Goal: Task Accomplishment & Management: Complete application form

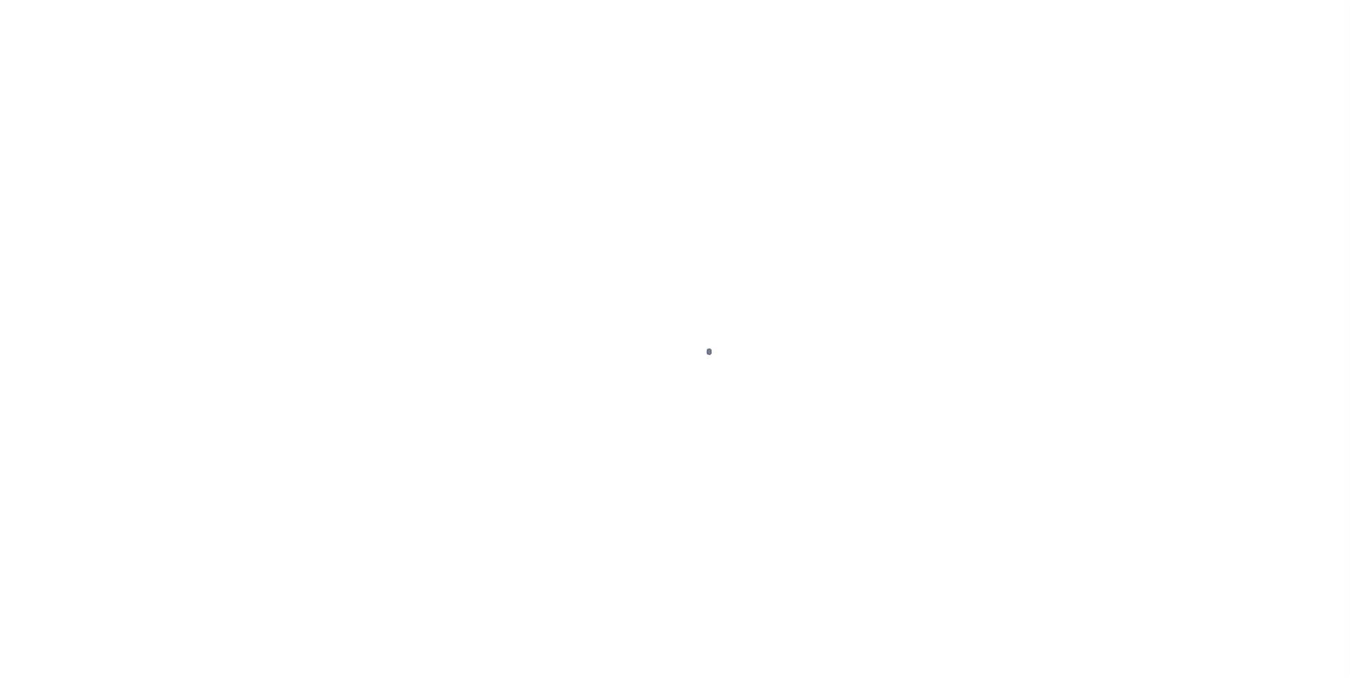
scroll to position [14, 0]
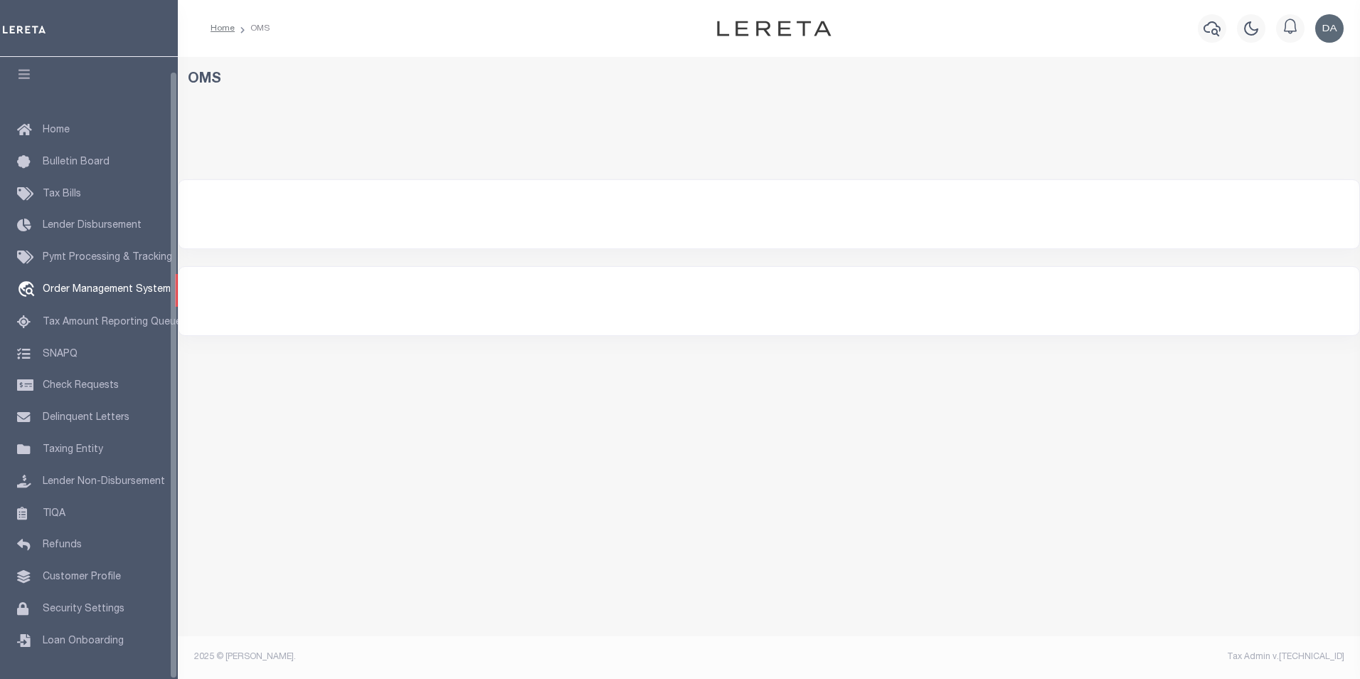
select select "200"
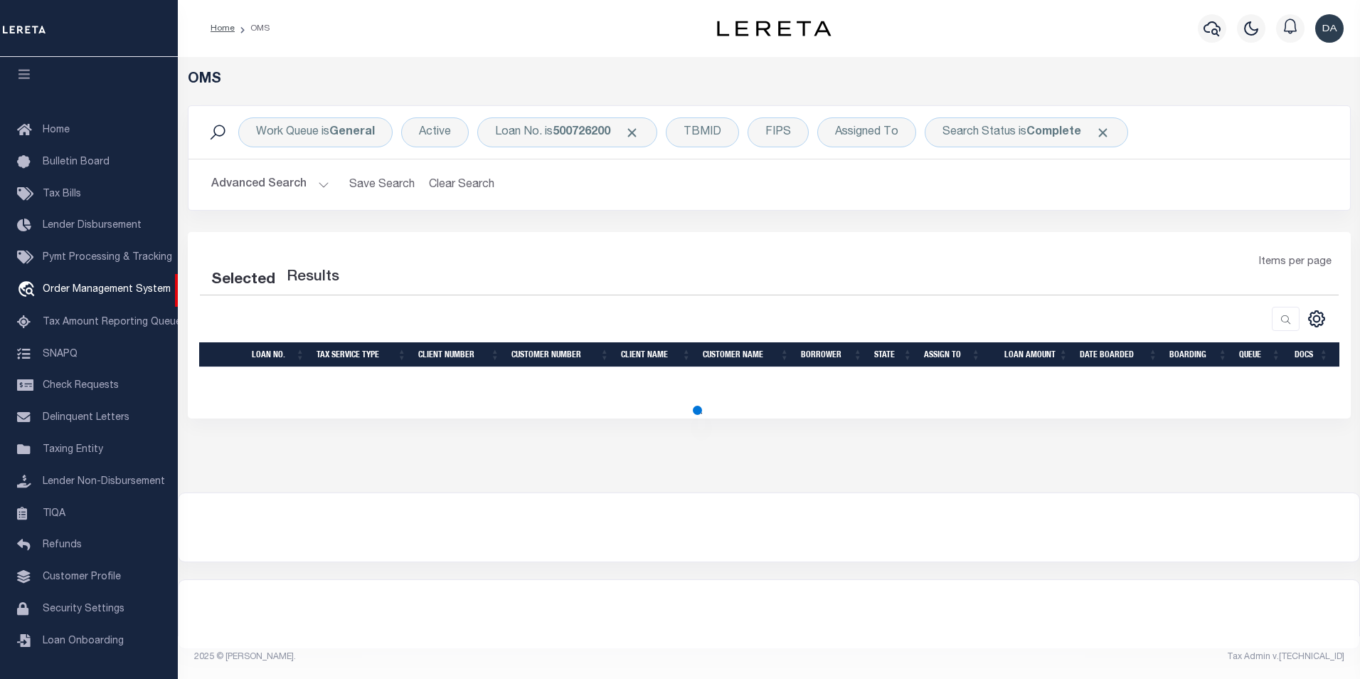
select select "200"
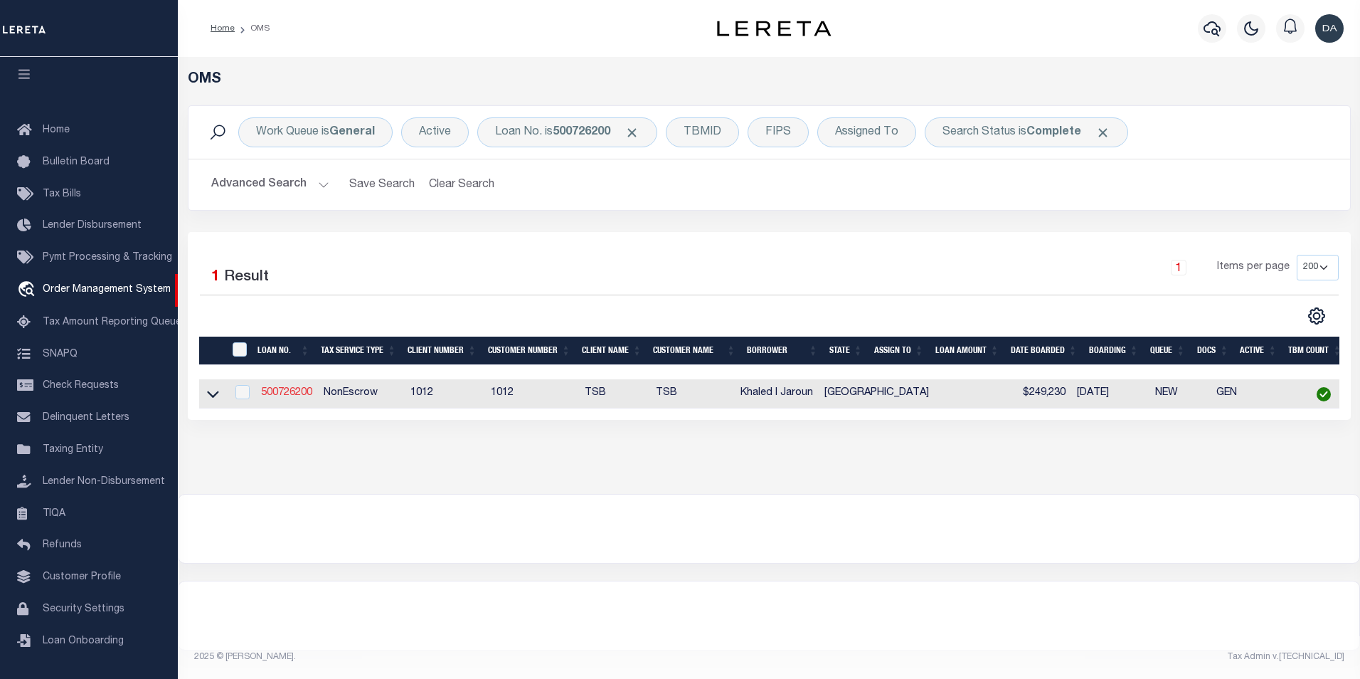
click at [295, 396] on link "500726200" at bounding box center [286, 393] width 51 height 10
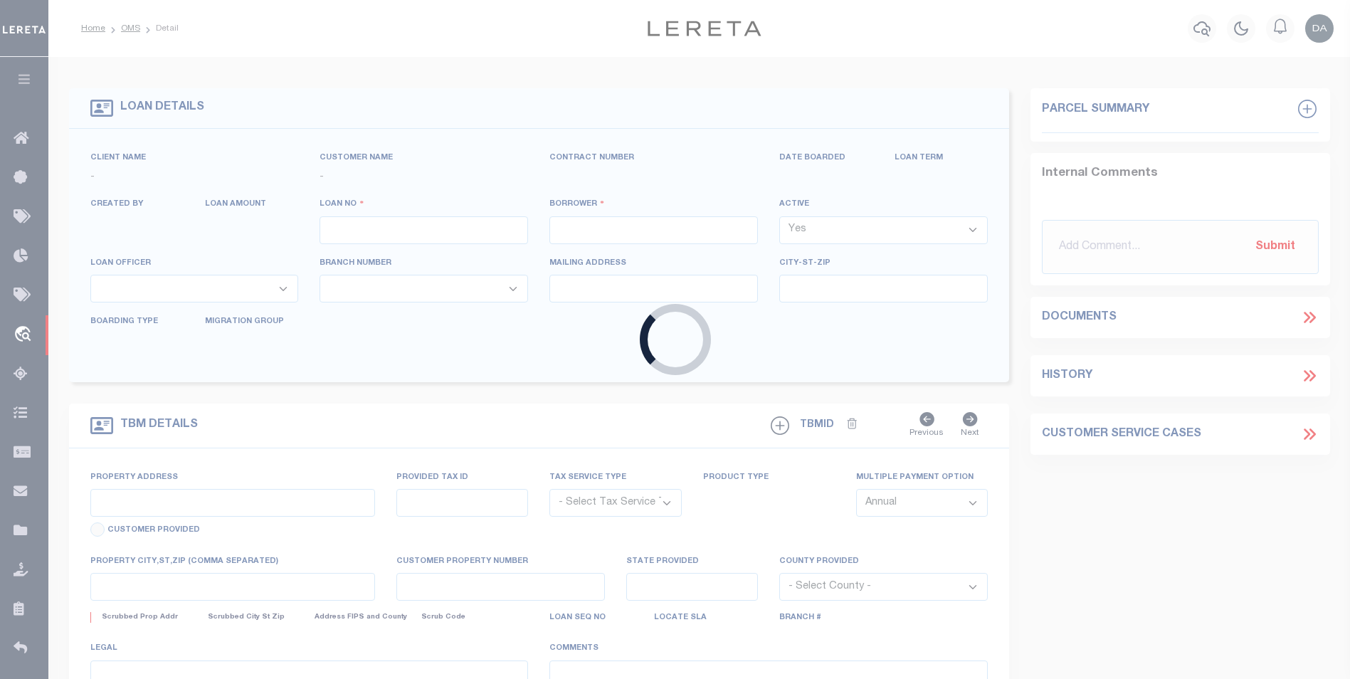
type input "500726200"
type input "Khaled I Jaroun"
select select
select select "100"
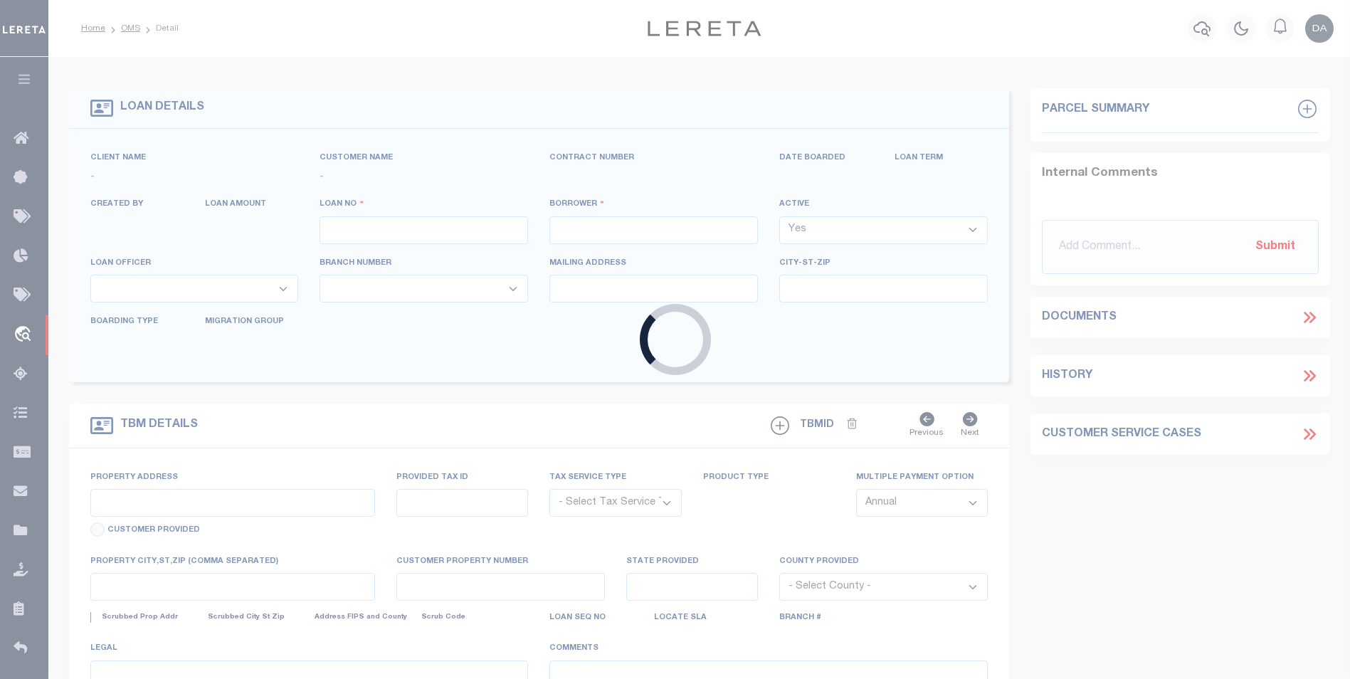
select select "NonEscrow"
type input "[STREET_ADDRESS]"
select select
type input "[PERSON_NAME][GEOGRAPHIC_DATA]"
type input "[GEOGRAPHIC_DATA]"
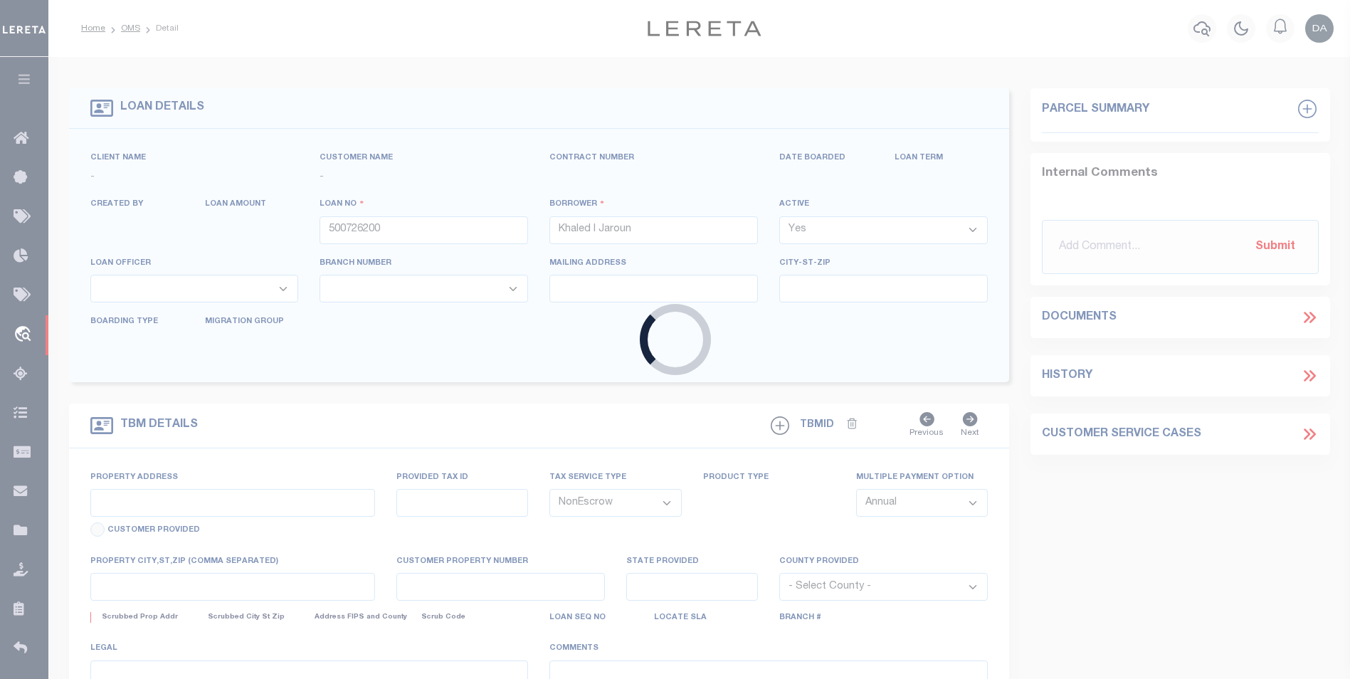
select select
select select "9845"
select select "4117"
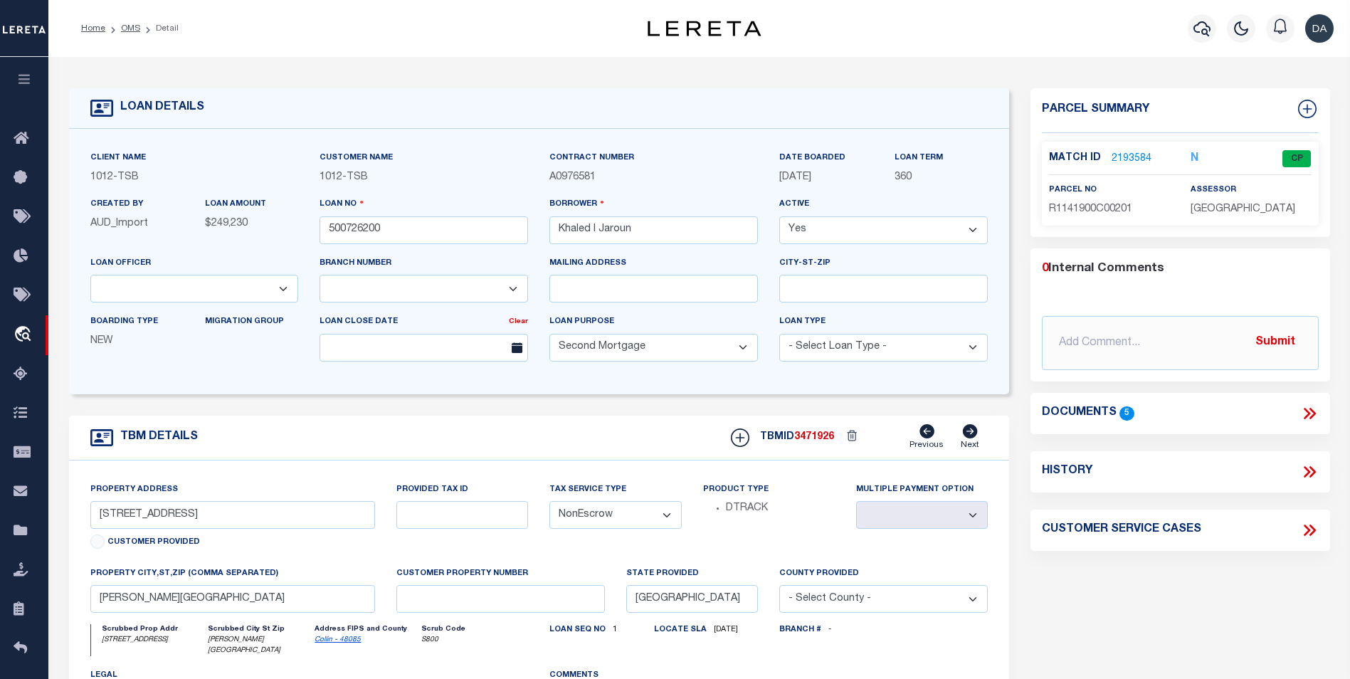
click at [1306, 406] on icon at bounding box center [1309, 413] width 18 height 18
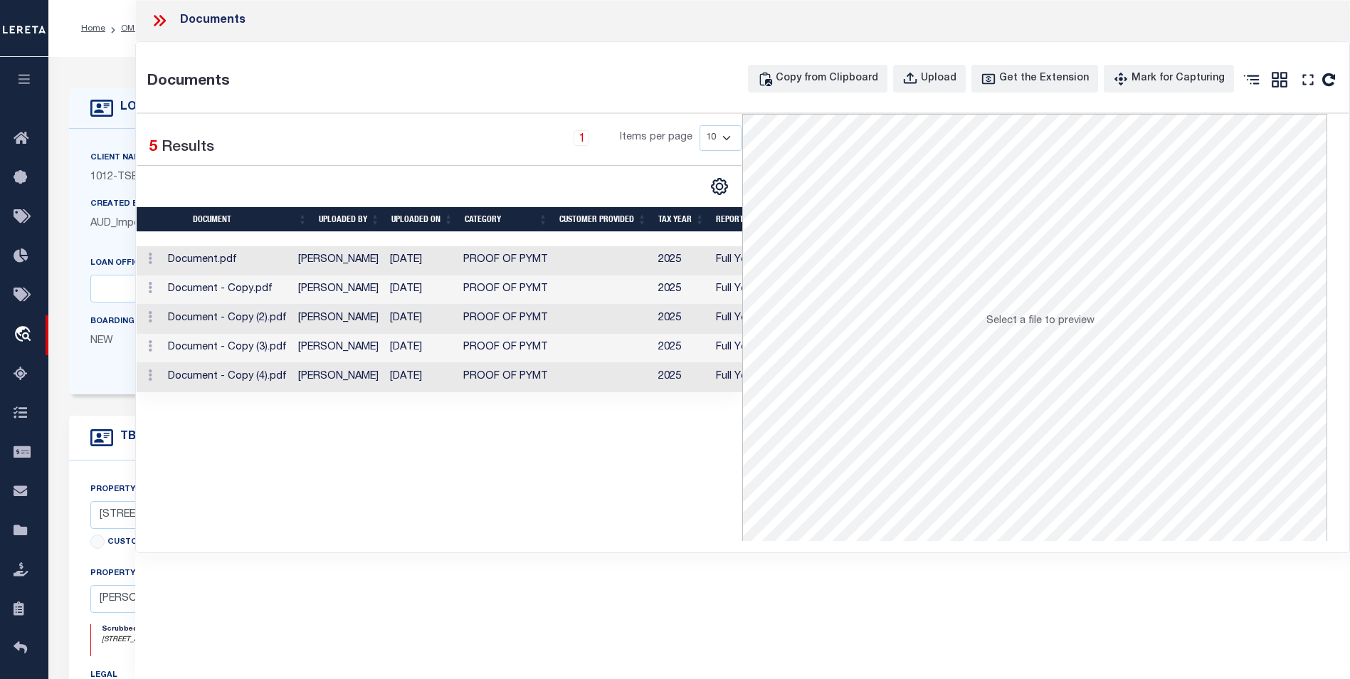
click at [187, 500] on div "Selected 5 Results 1 Items per page 10 25 50 100" at bounding box center [440, 327] width 606 height 427
click at [299, 469] on div "Selected 5 Results 1 Items per page 10 25 50 100" at bounding box center [440, 327] width 606 height 427
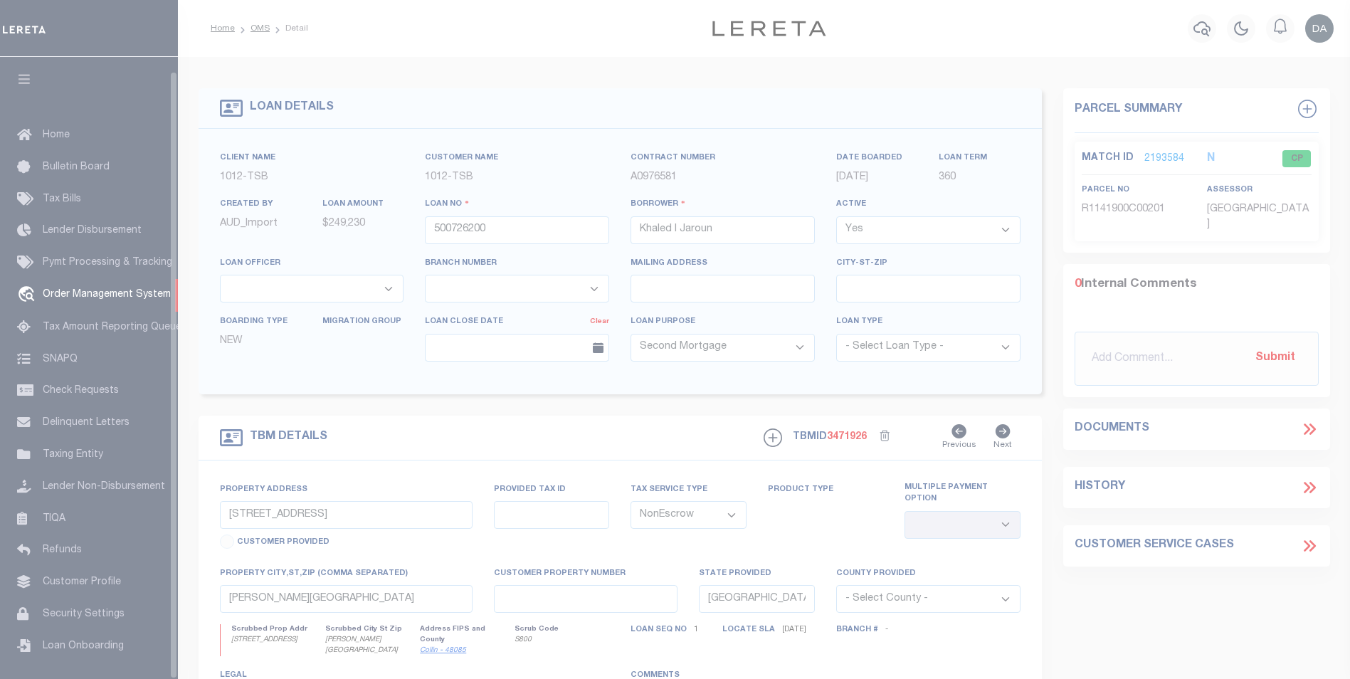
select select "9845"
select select "4117"
select select "100"
select select "NonEscrow"
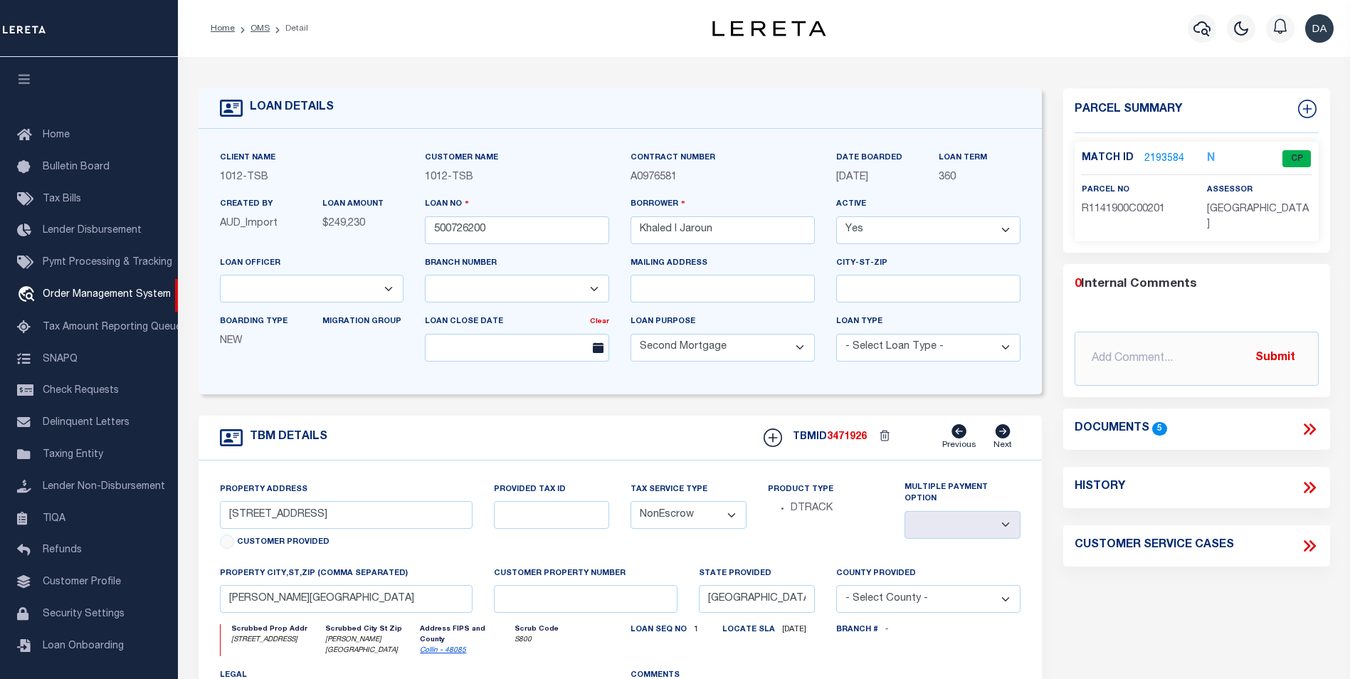
scroll to position [14, 0]
click at [1304, 420] on icon at bounding box center [1309, 429] width 18 height 18
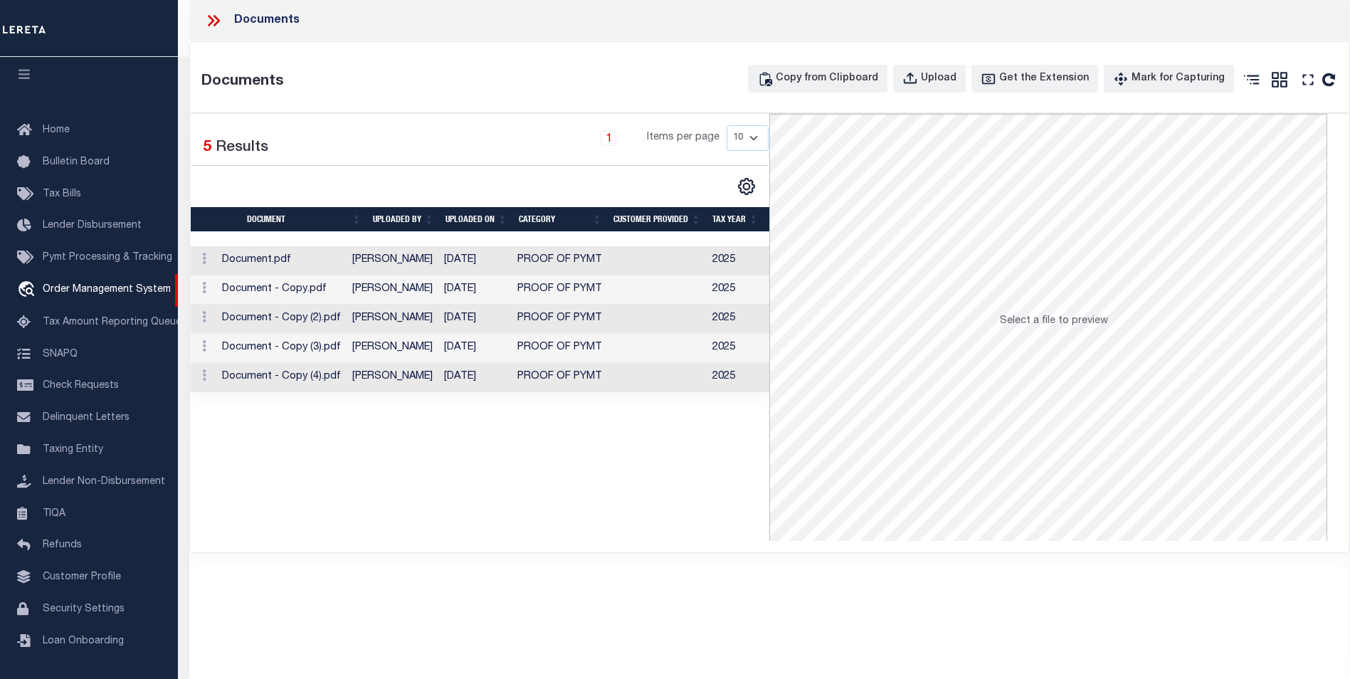
click at [288, 522] on div "Selected 5 Results 1 Items per page 10 25 50 100" at bounding box center [480, 327] width 579 height 427
click at [312, 536] on div "Selected 5 Results 1 Items per page 10 25 50 100" at bounding box center [480, 327] width 579 height 427
drag, startPoint x: 492, startPoint y: 517, endPoint x: 425, endPoint y: 516, distance: 67.6
click at [492, 516] on div "Selected 5 Results 1 Items per page 10 25 50 100" at bounding box center [480, 327] width 579 height 427
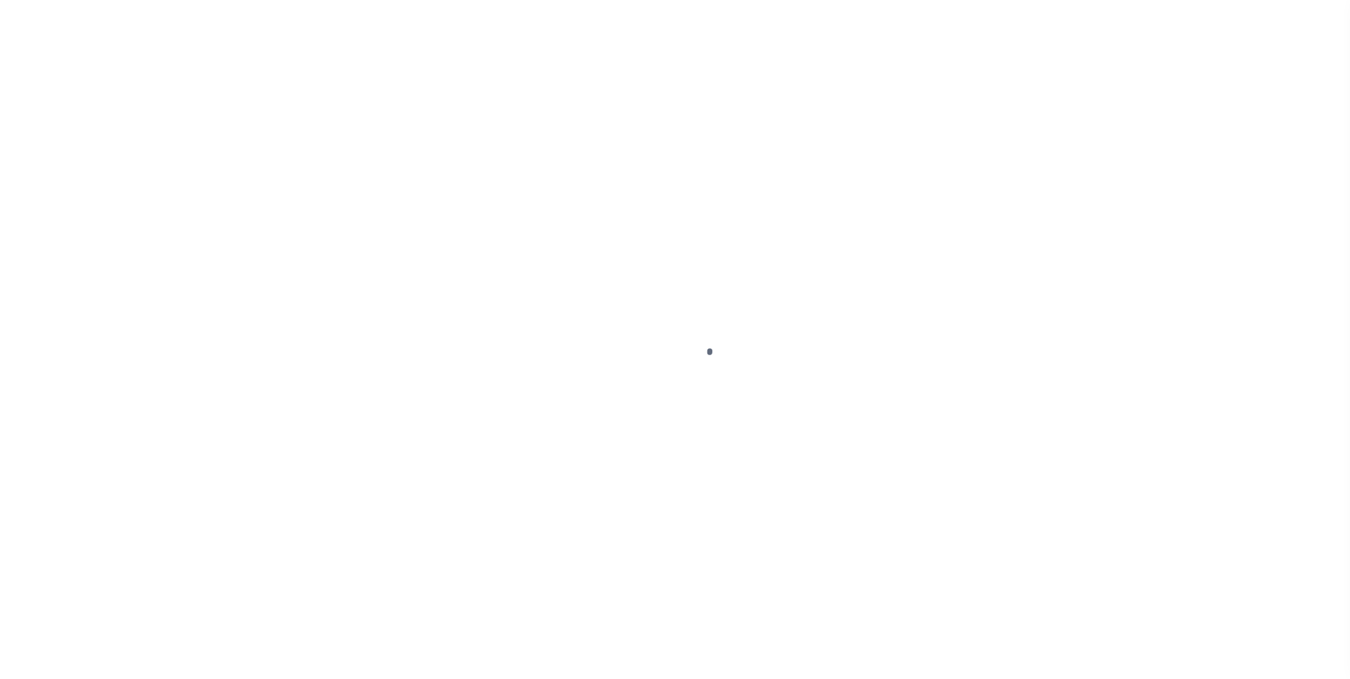
type input "500726200"
type input "Khaled I Jaroun"
select select
select select "100"
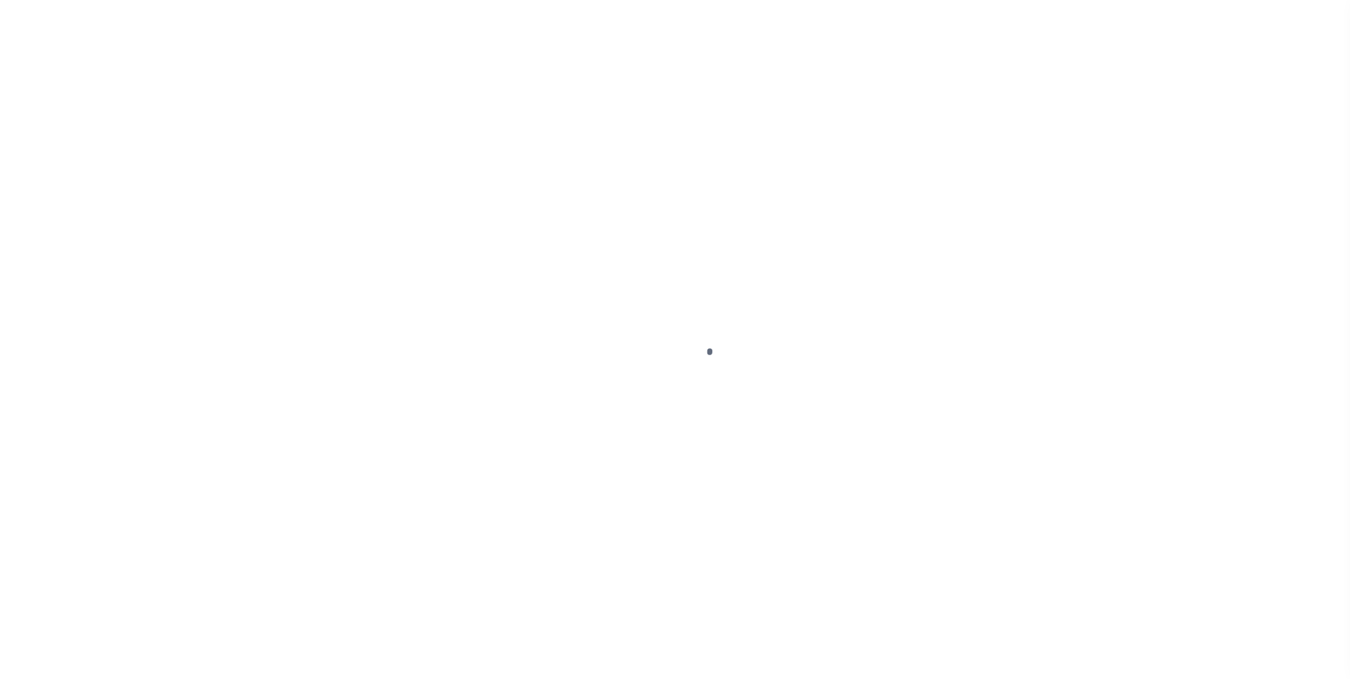
select select "NonEscrow"
type input "[STREET_ADDRESS]"
select select
type input "[PERSON_NAME][GEOGRAPHIC_DATA]"
type input "[GEOGRAPHIC_DATA]"
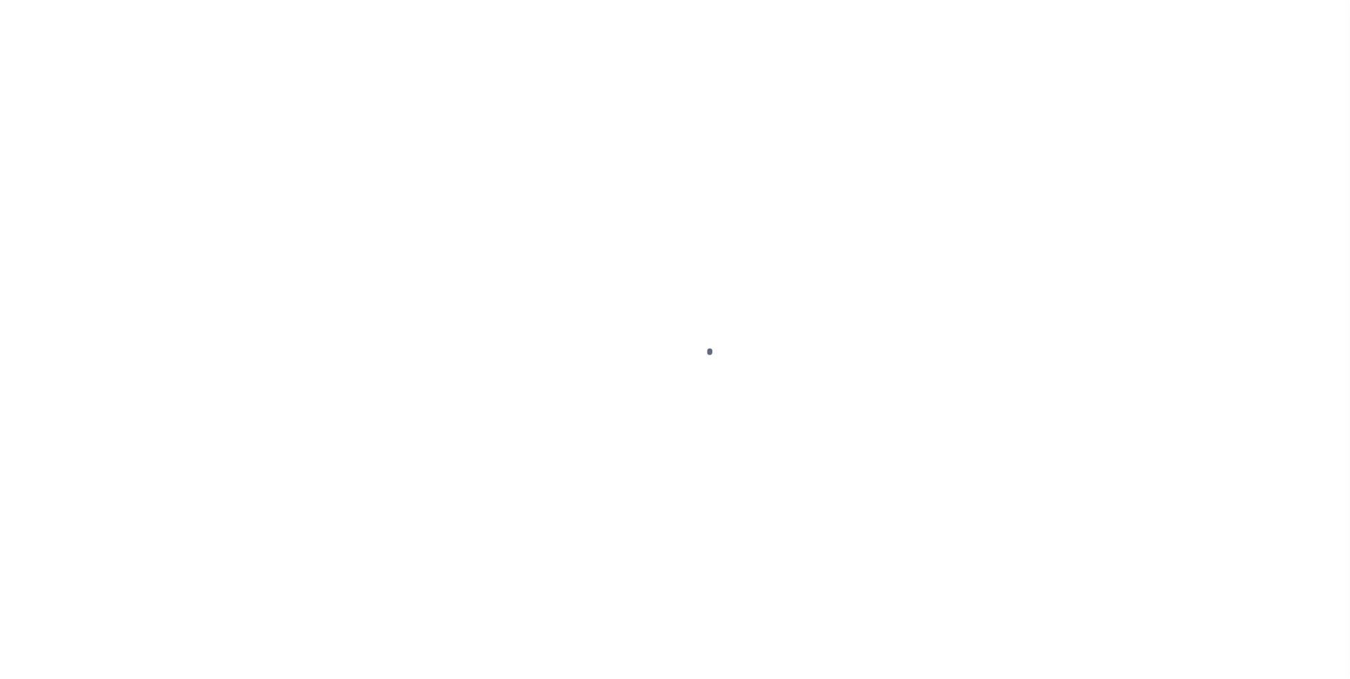
select select
select select "9845"
select select "4117"
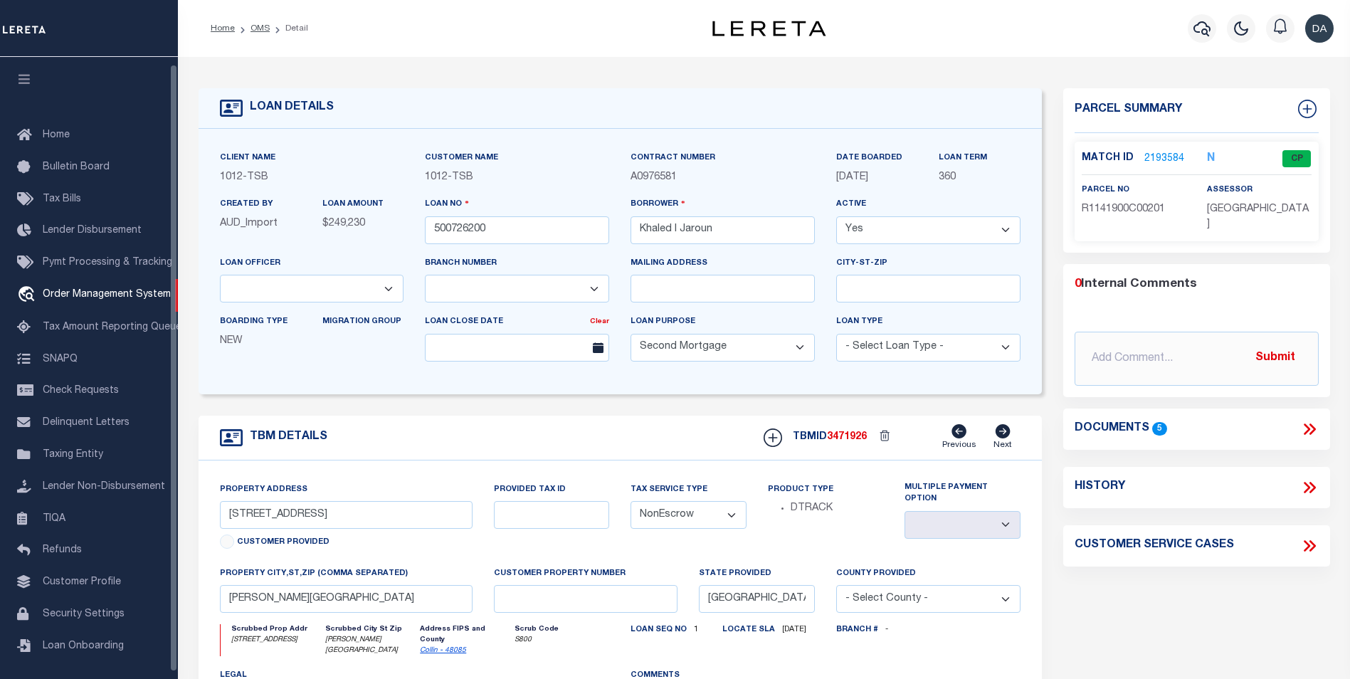
scroll to position [7, 0]
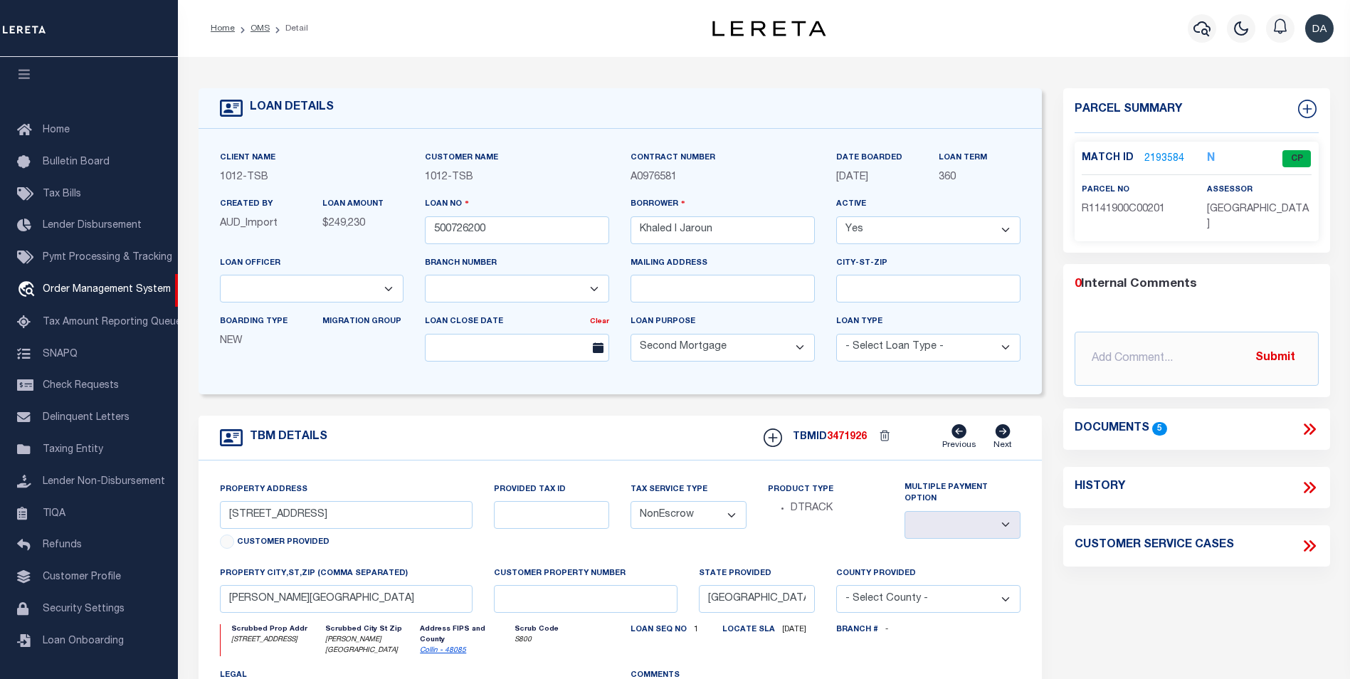
click at [1308, 423] on icon at bounding box center [1307, 428] width 6 height 11
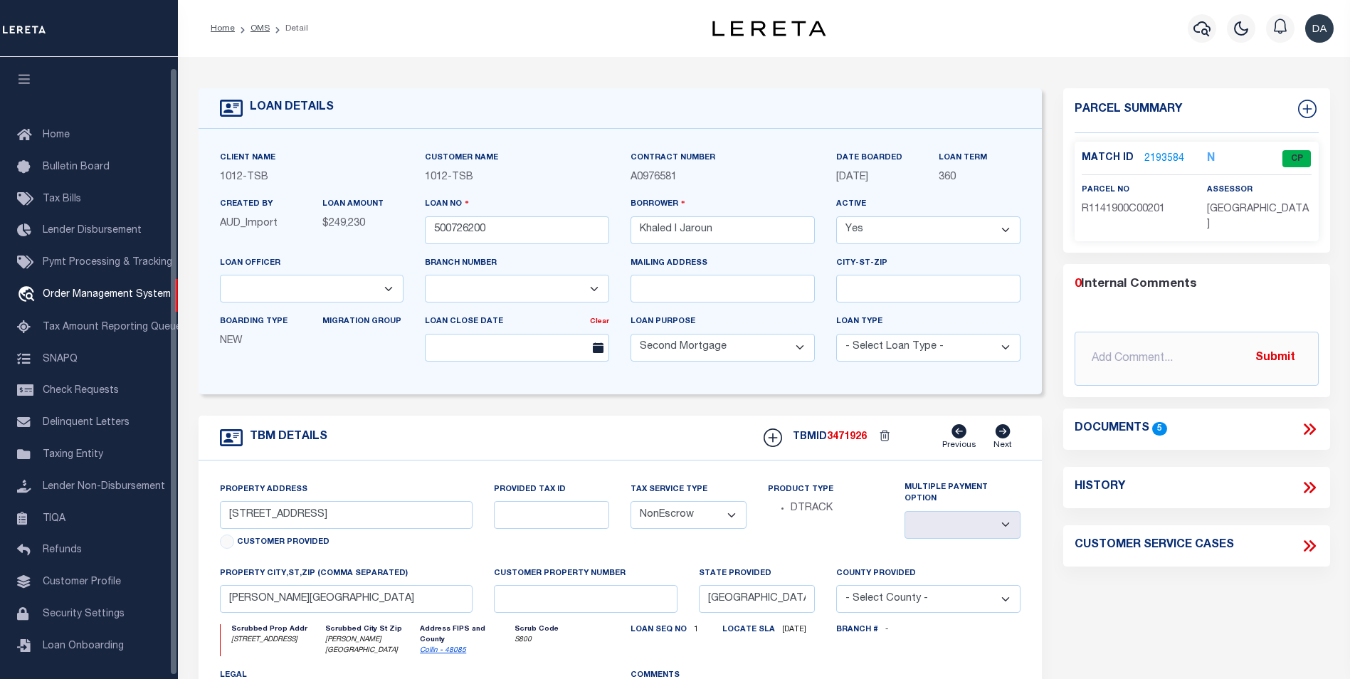
select select "9845"
select select "4117"
select select "100"
select select "NonEscrow"
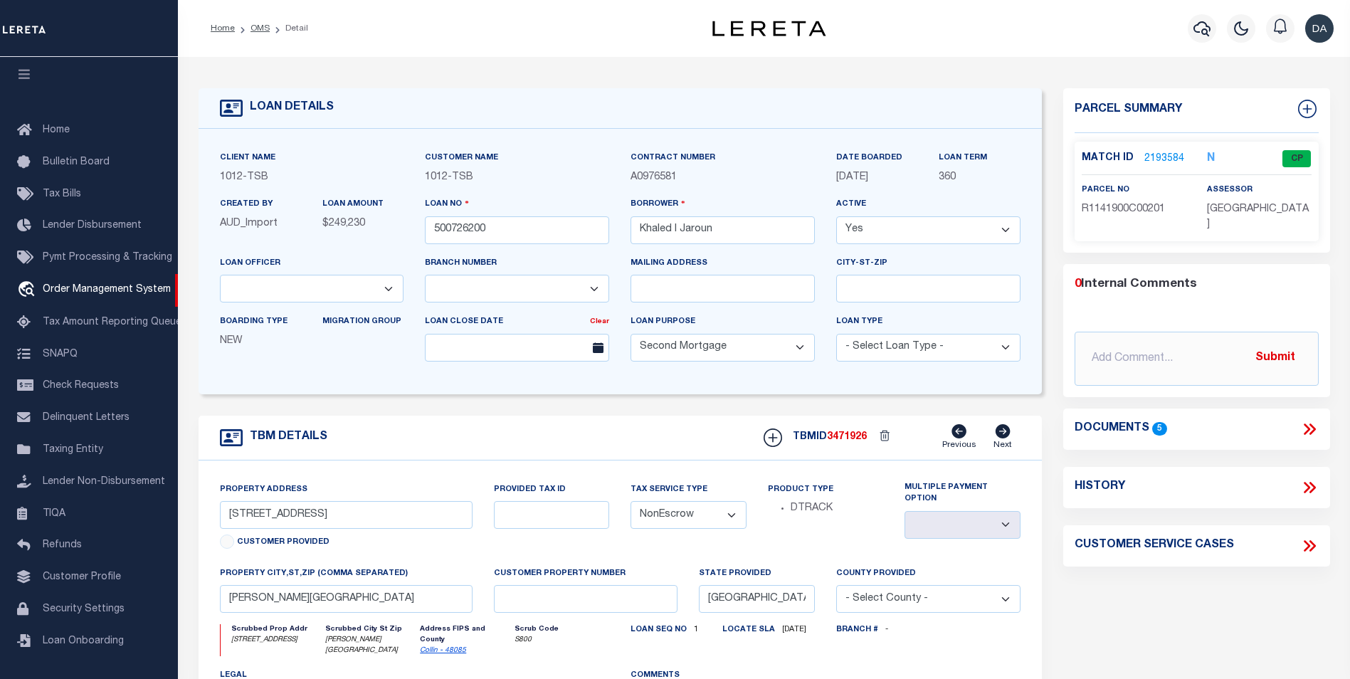
click at [1310, 420] on icon at bounding box center [1309, 429] width 18 height 18
